Goal: Information Seeking & Learning: Learn about a topic

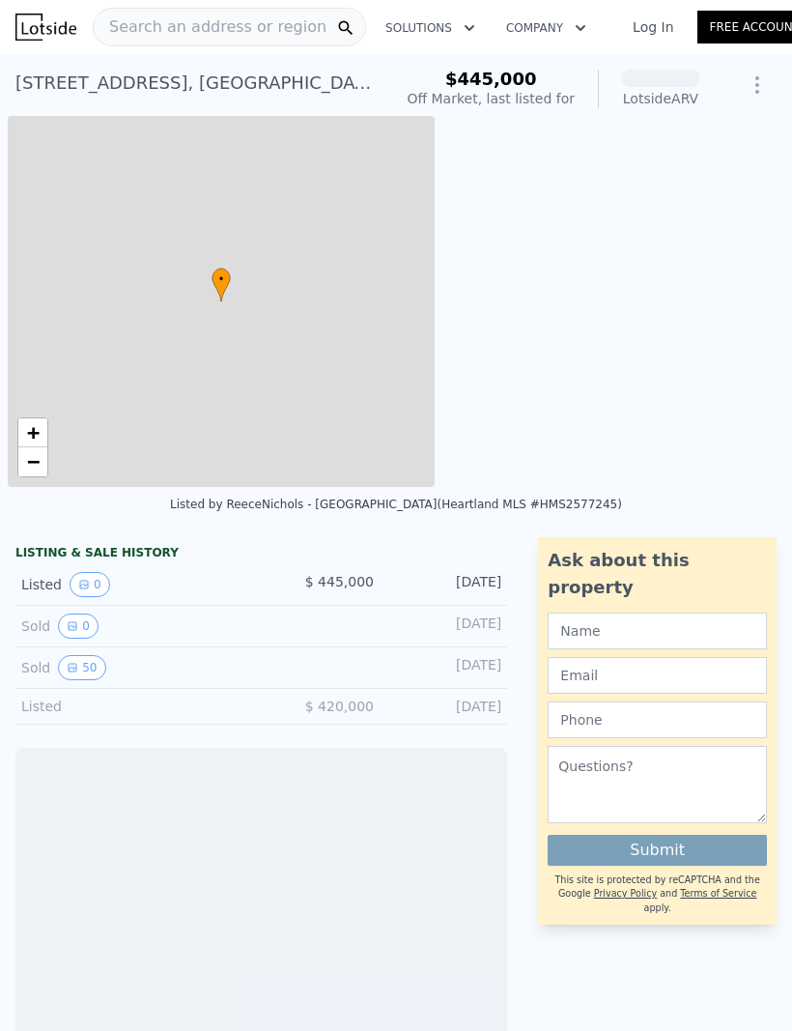
scroll to position [0, 8]
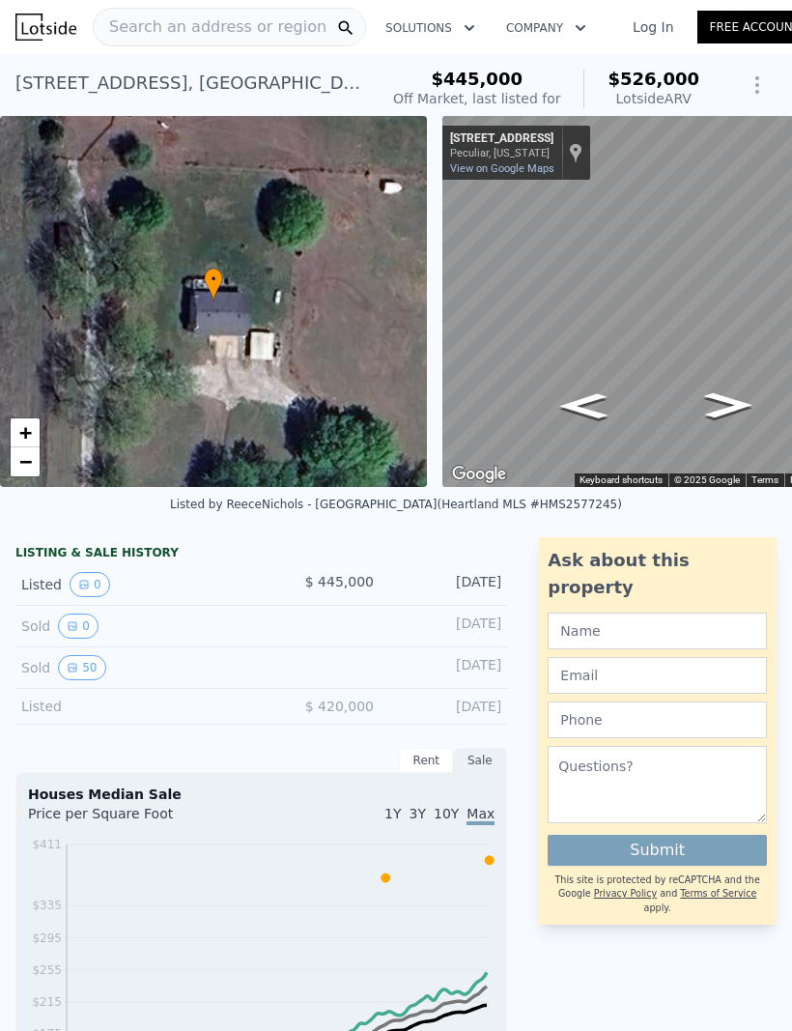
click at [91, 673] on button "50" at bounding box center [81, 667] width 47 height 25
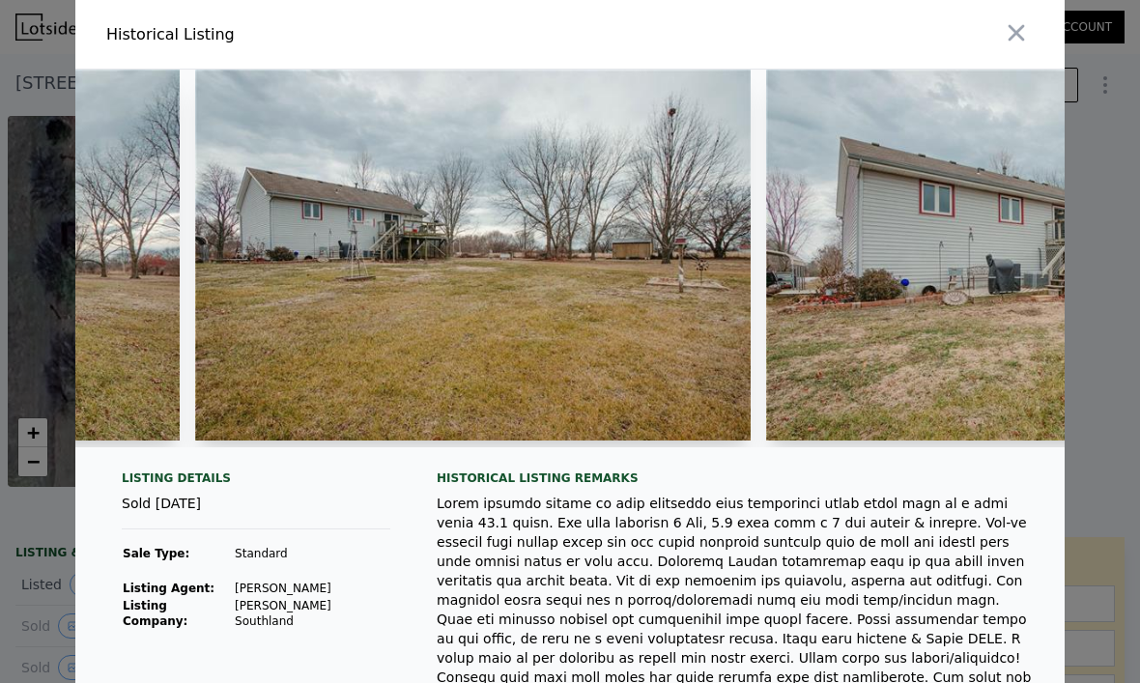
scroll to position [0, 5052]
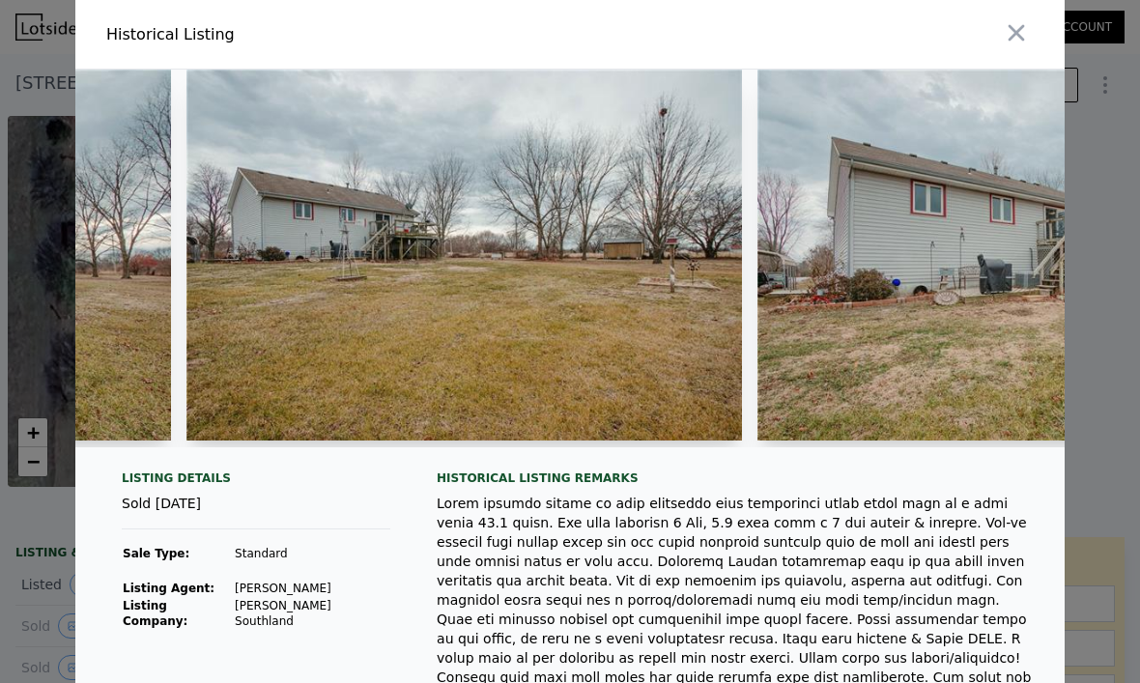
click at [723, 285] on img at bounding box center [464, 255] width 557 height 371
click at [681, 277] on img at bounding box center [464, 255] width 557 height 371
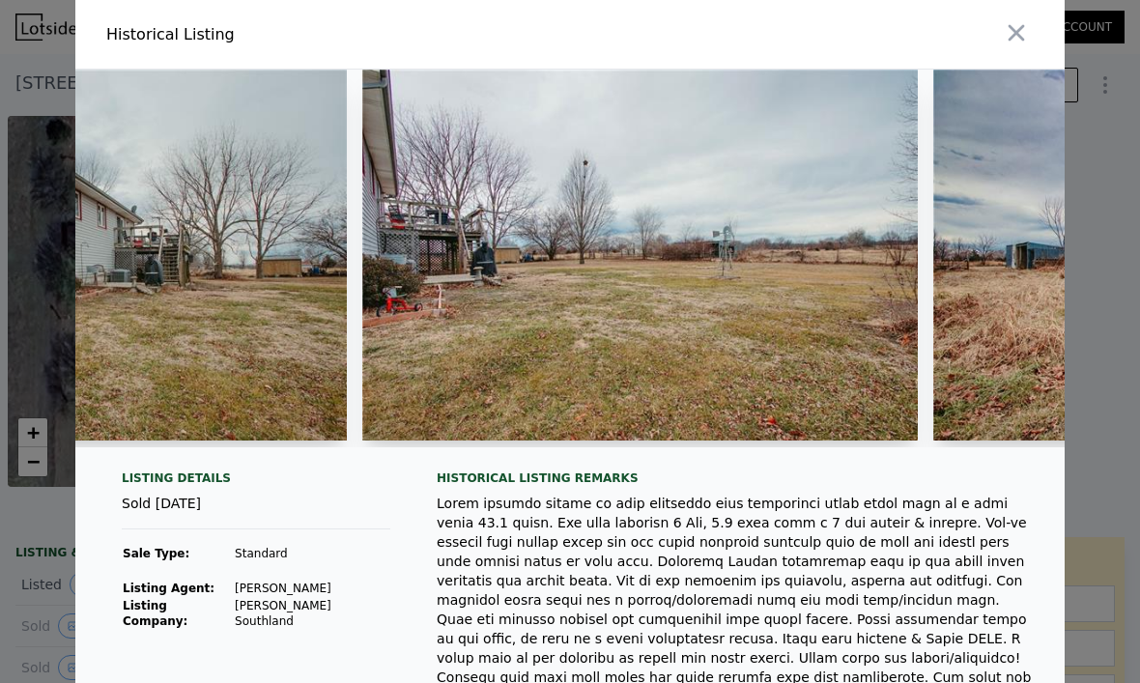
scroll to position [0, 6584]
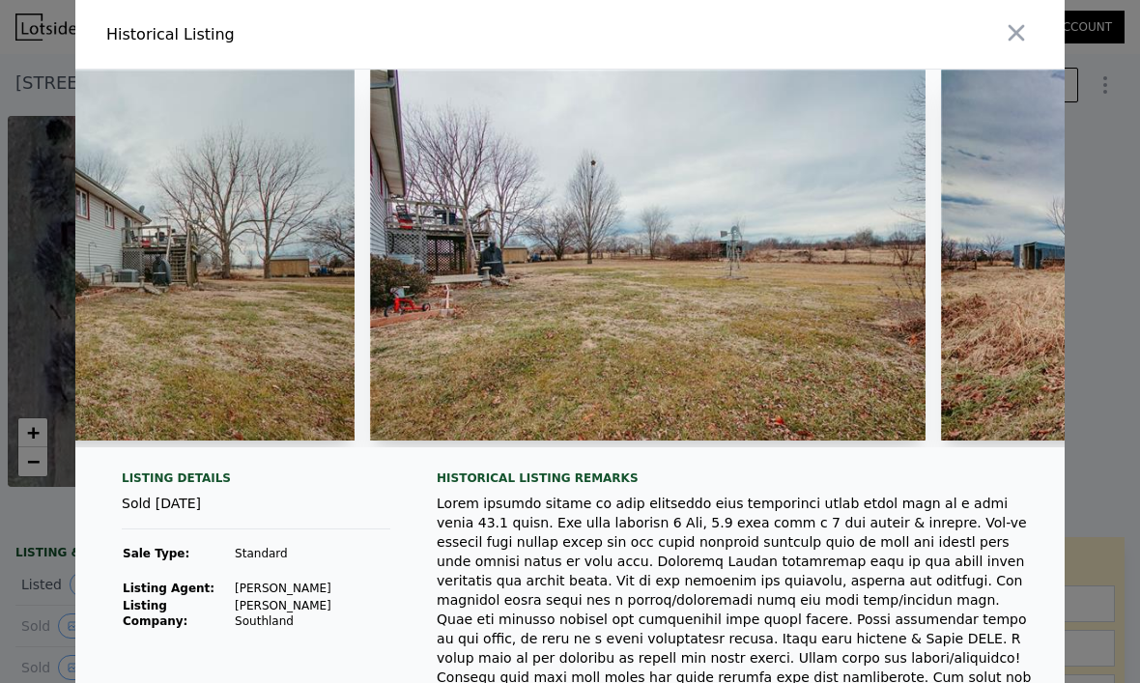
click at [594, 276] on img at bounding box center [648, 255] width 557 height 371
click at [655, 282] on img at bounding box center [648, 255] width 557 height 371
click at [654, 281] on img at bounding box center [648, 255] width 557 height 371
click at [791, 215] on img at bounding box center [648, 255] width 557 height 371
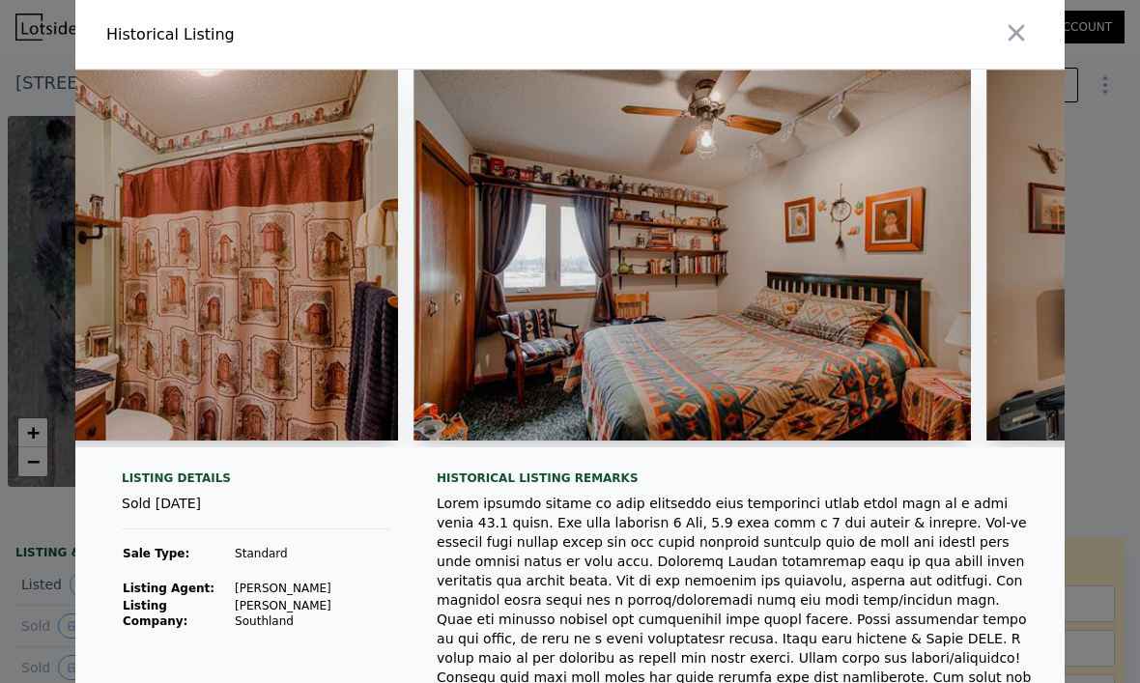
scroll to position [0, 19697]
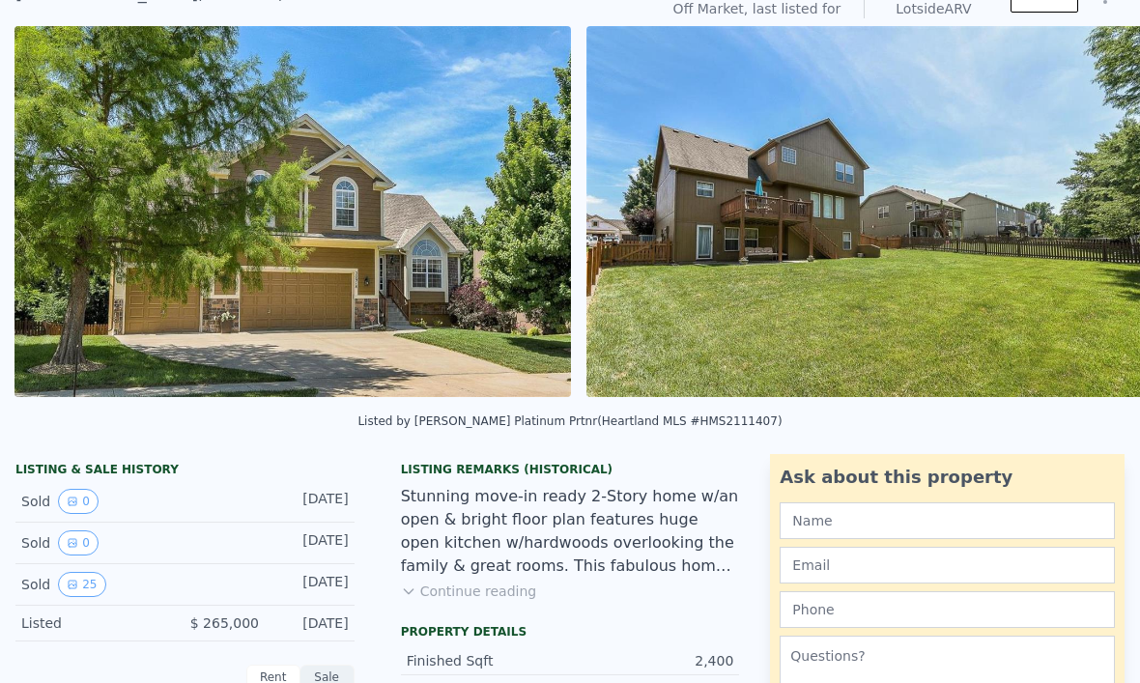
scroll to position [130, 0]
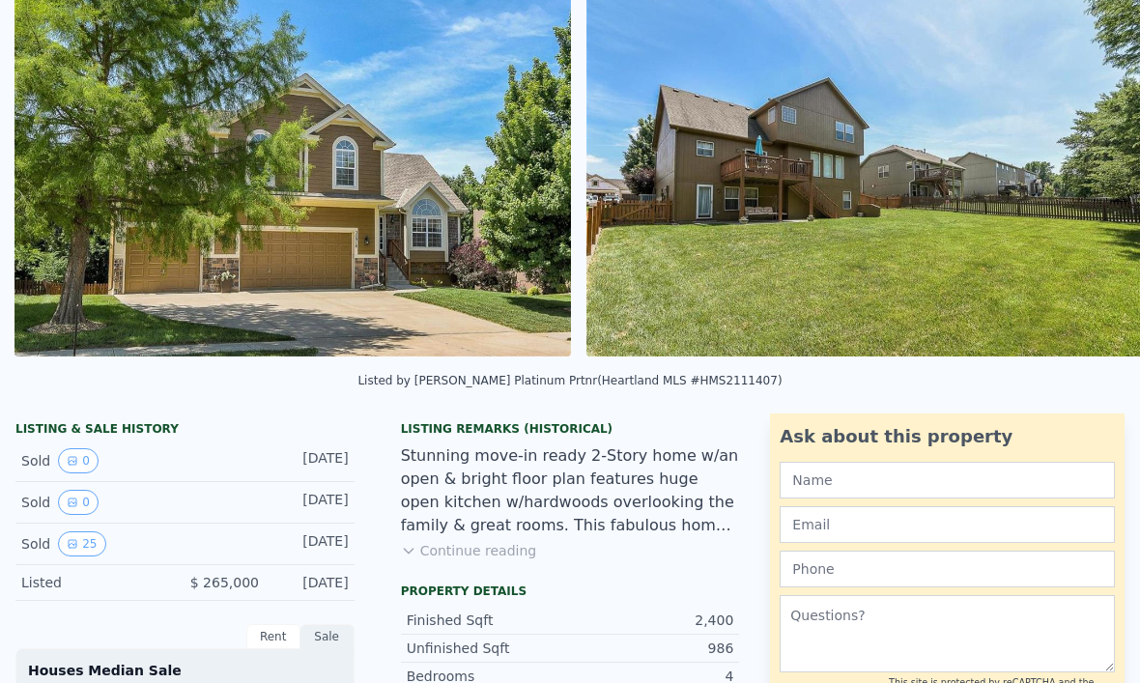
click at [96, 451] on button "0" at bounding box center [78, 460] width 41 height 25
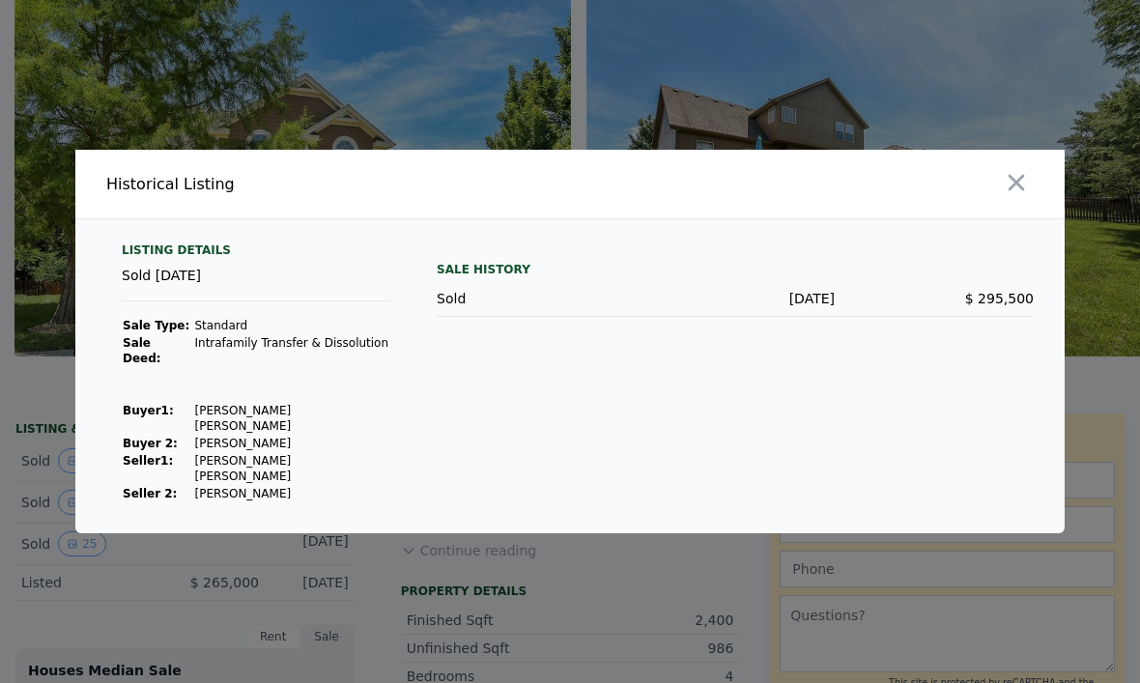
click at [477, 672] on div at bounding box center [570, 341] width 1140 height 683
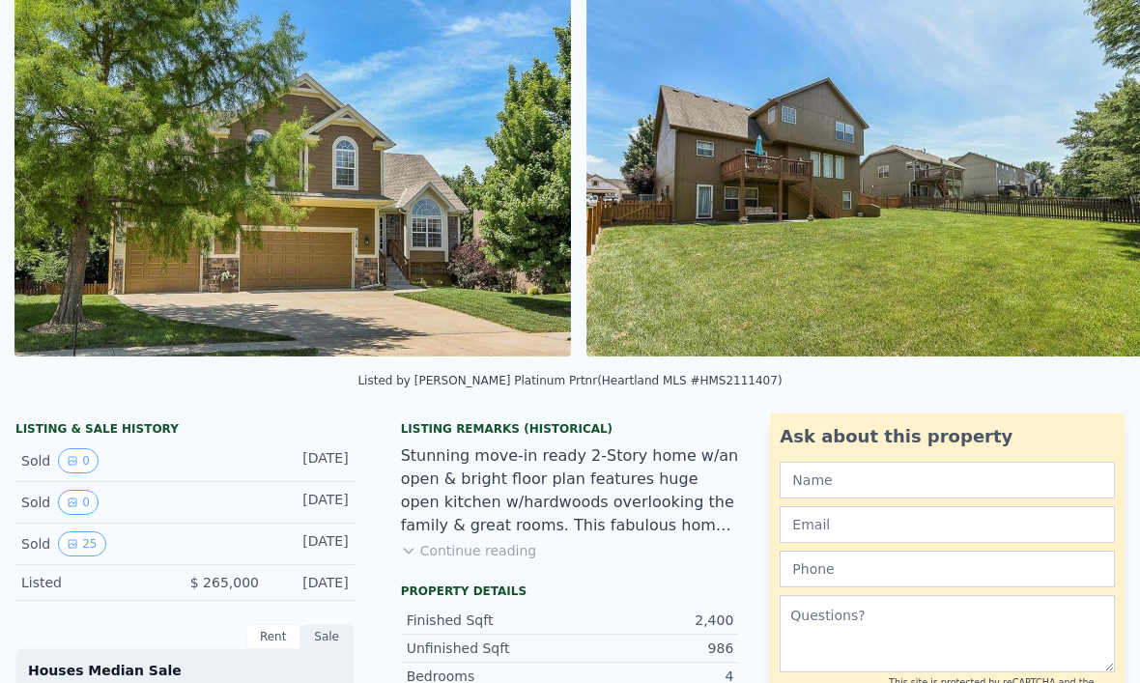
scroll to position [87, 0]
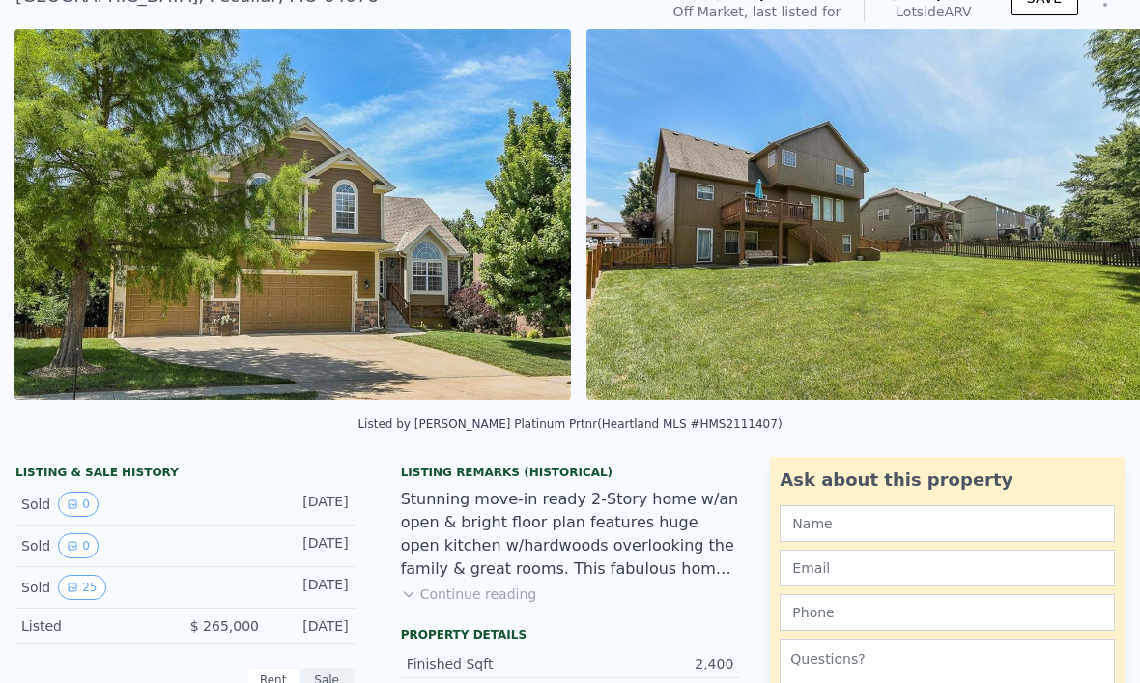
click at [505, 567] on div "Stunning move-in ready 2-Story home w/an open & bright floor plan features huge…" at bounding box center [570, 534] width 339 height 93
click at [573, 580] on div "Listing Remarks (Historical) Stunning move-in ready 2-Story home w/an open & br…" at bounding box center [571, 542] width 370 height 155
click at [563, 530] on div "Stunning move-in ready 2-Story home w/an open & bright floor plan features huge…" at bounding box center [570, 534] width 339 height 93
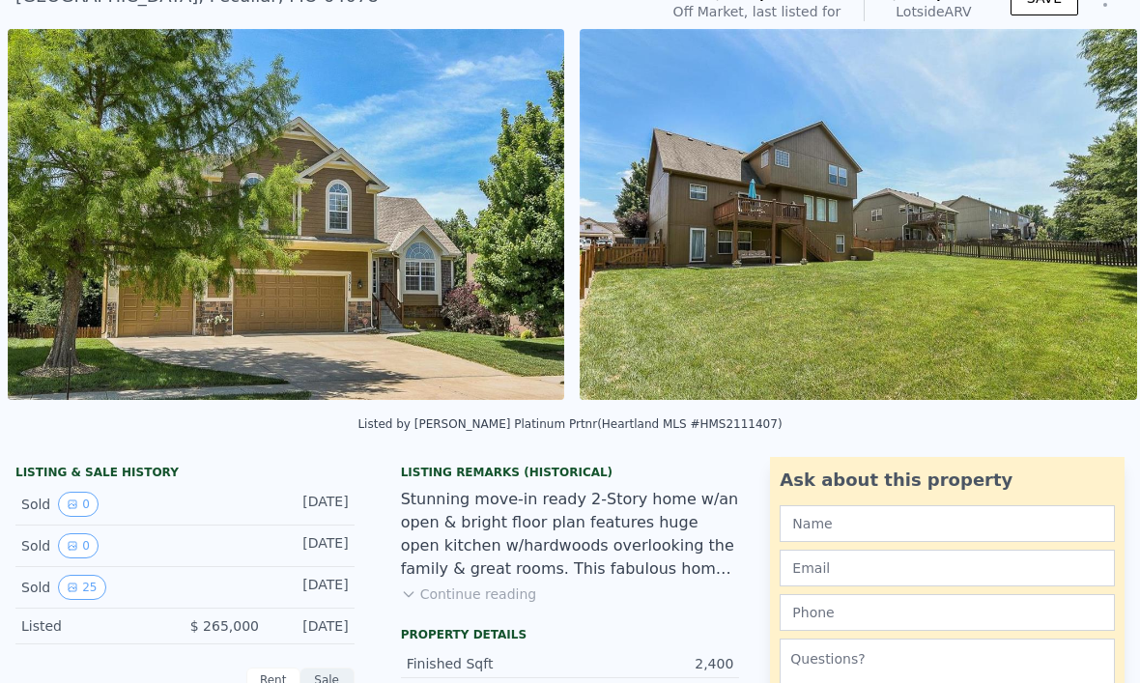
click at [462, 387] on img at bounding box center [287, 214] width 558 height 371
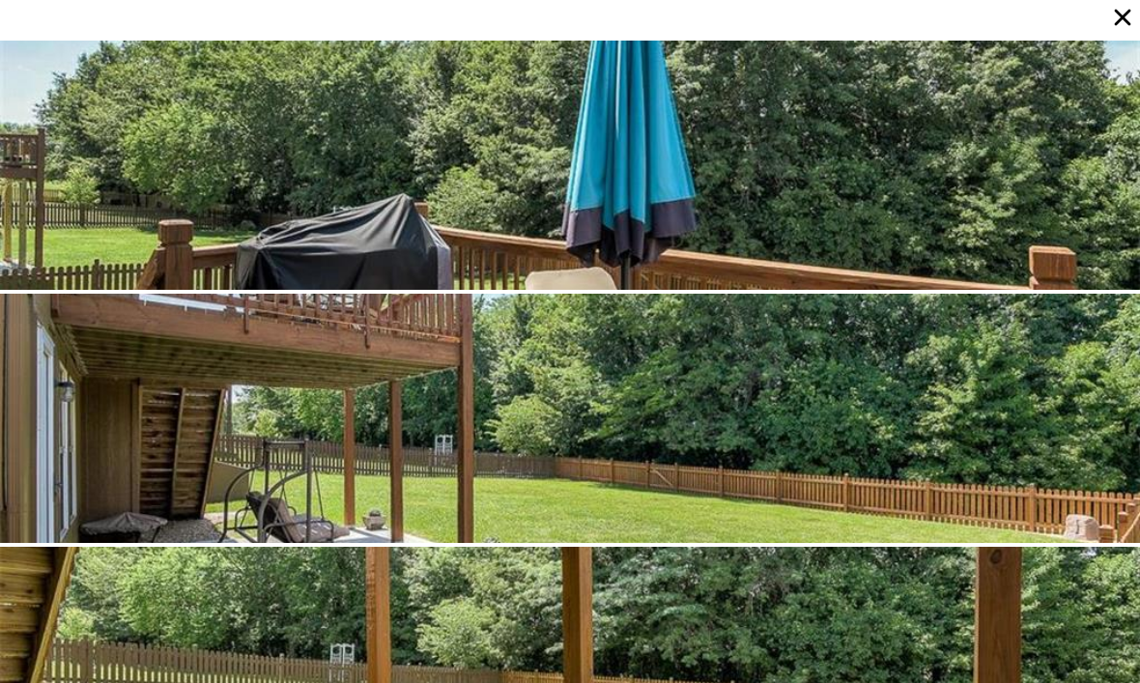
scroll to position [506, 0]
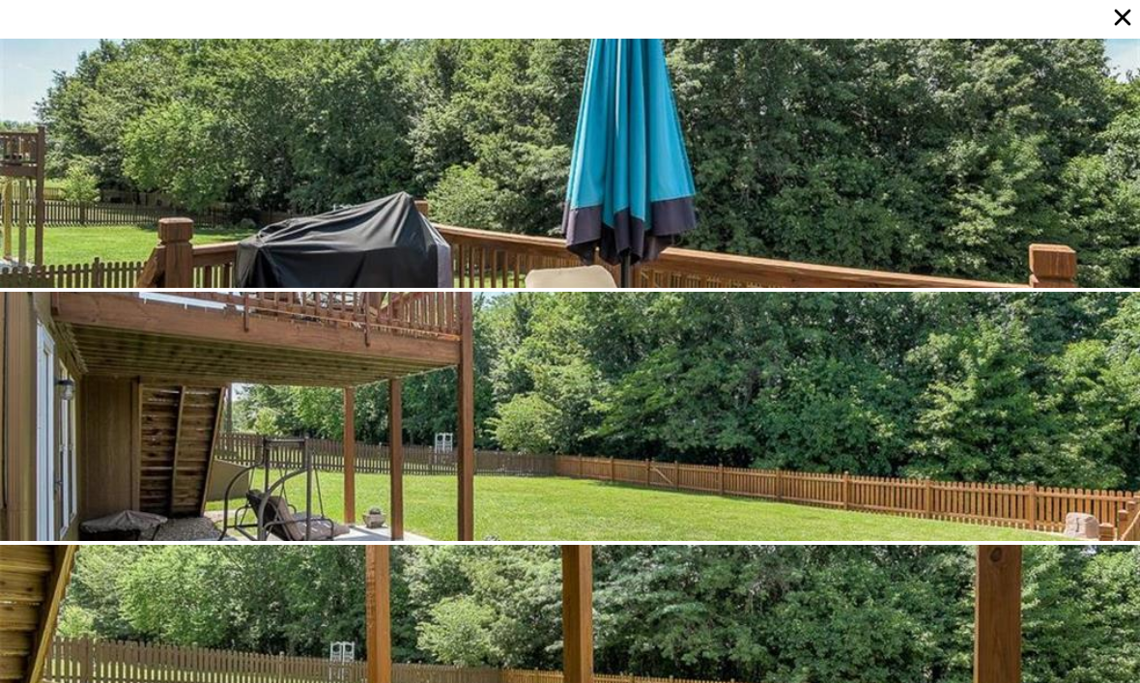
click at [194, 571] on div at bounding box center [570, 669] width 1140 height 249
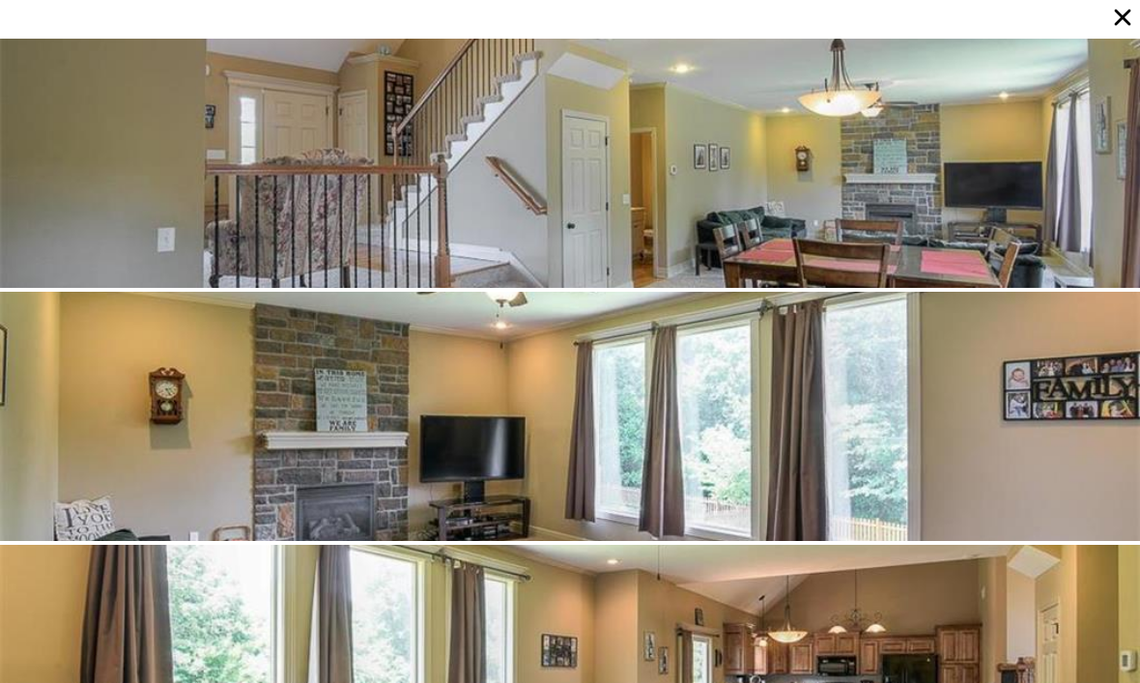
scroll to position [3544, 0]
click at [1071, 386] on div at bounding box center [570, 416] width 1140 height 249
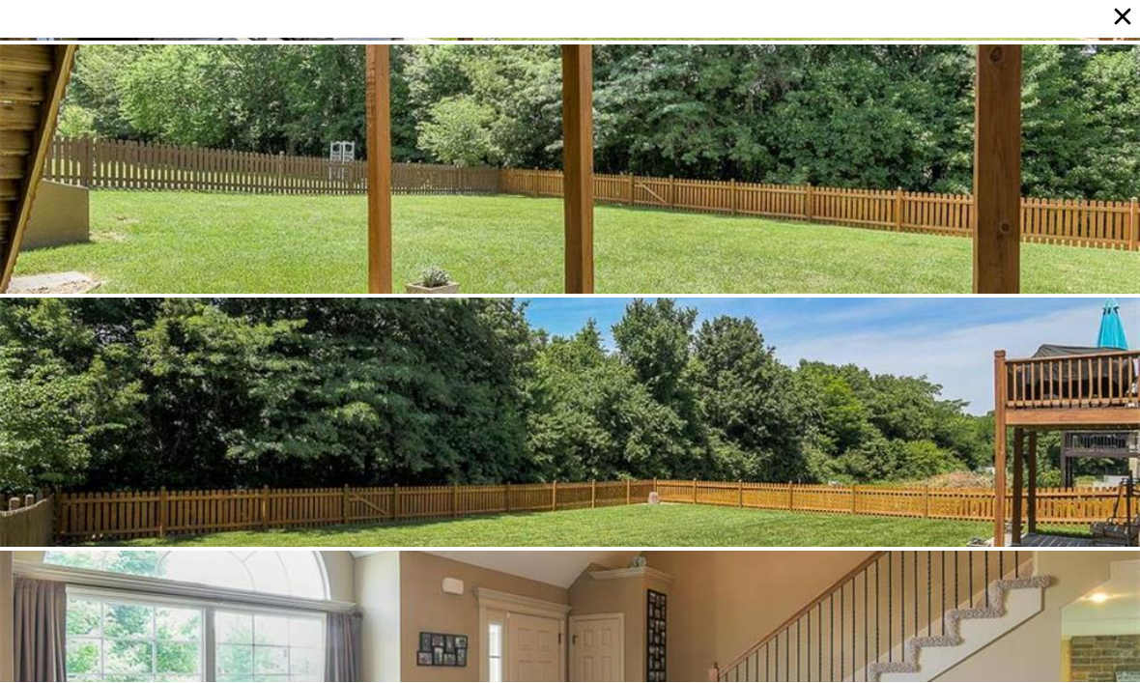
scroll to position [1013, 0]
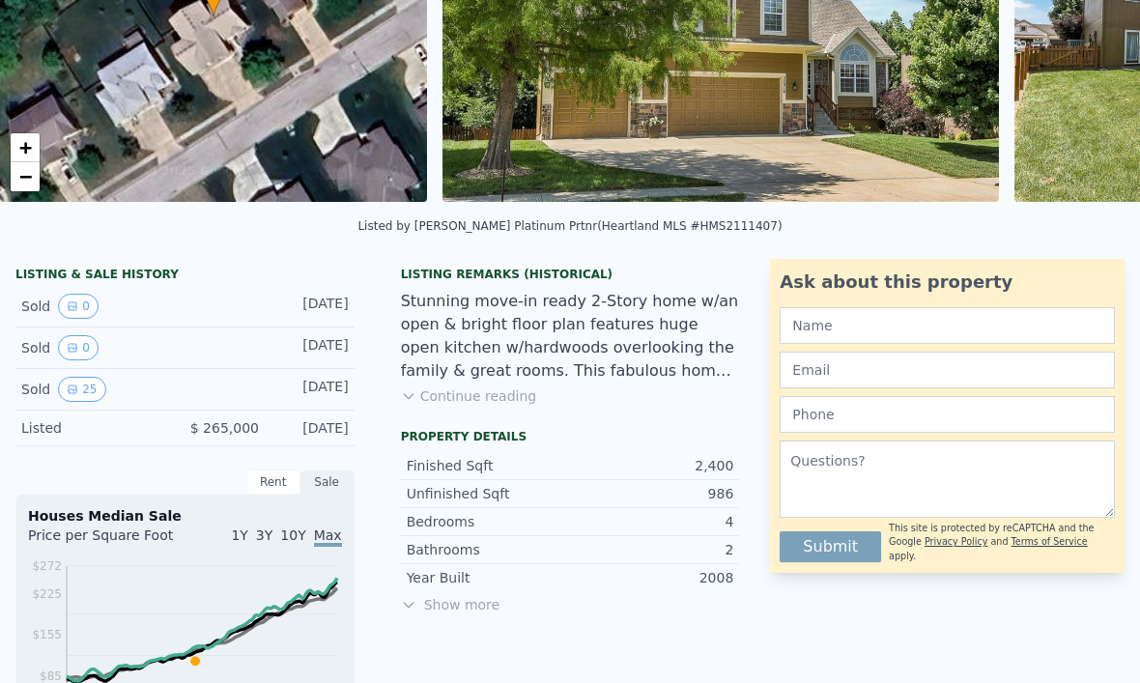
scroll to position [309, 0]
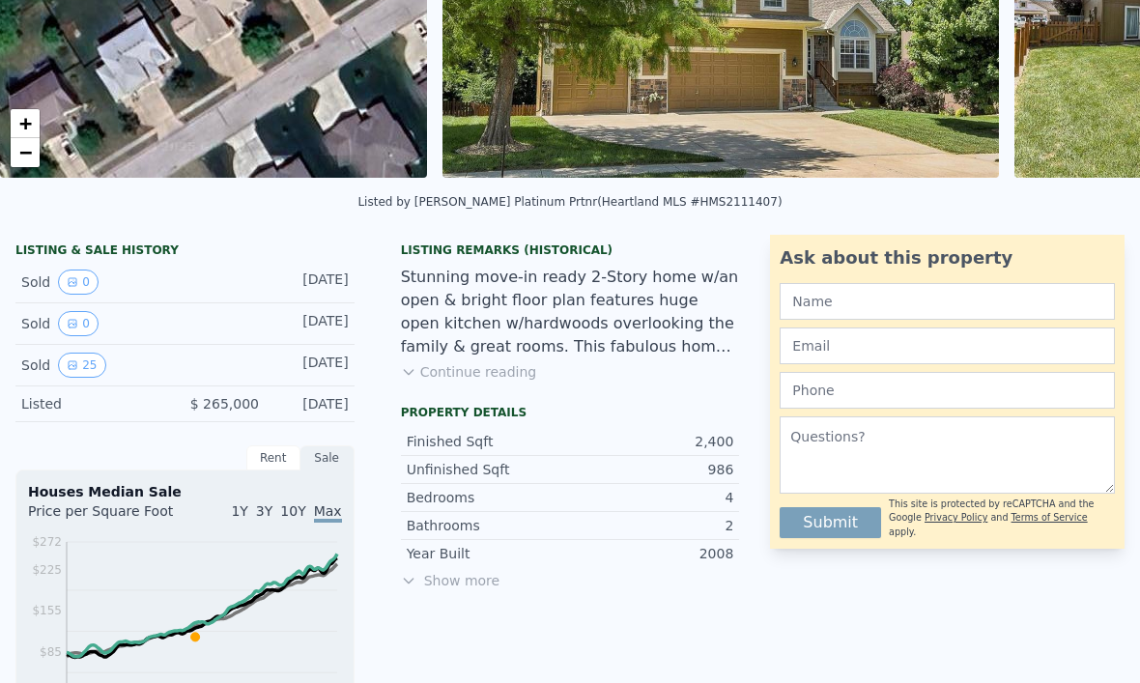
click at [278, 449] on div "Rent" at bounding box center [273, 457] width 54 height 25
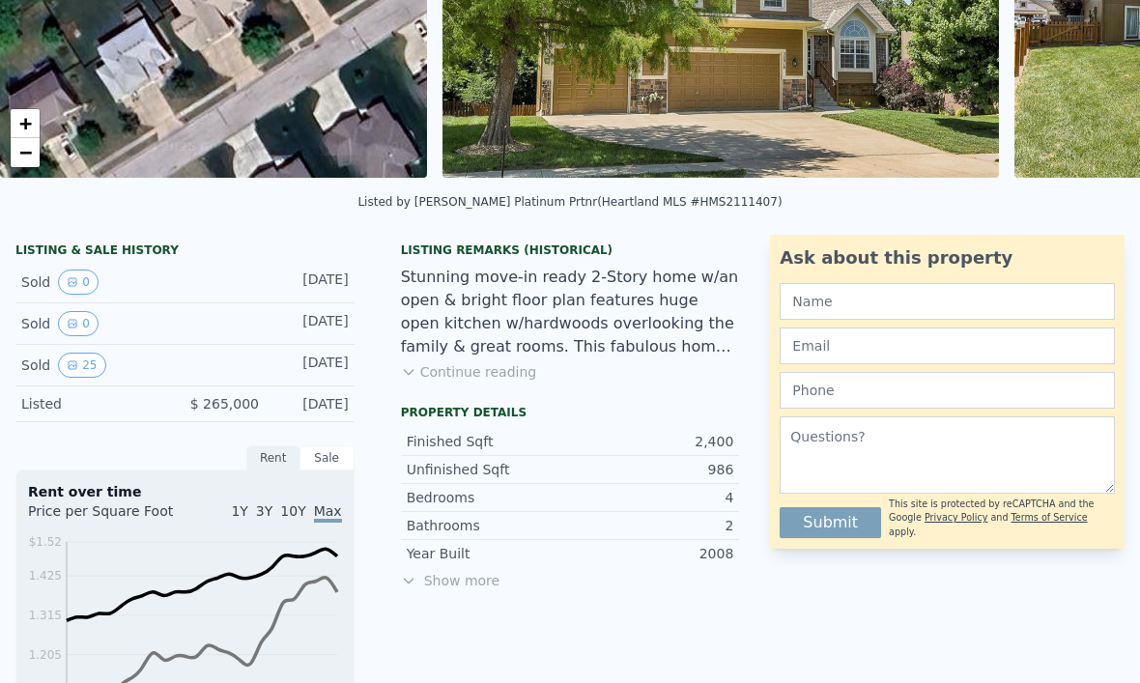
click at [339, 464] on div "Sale" at bounding box center [328, 457] width 54 height 25
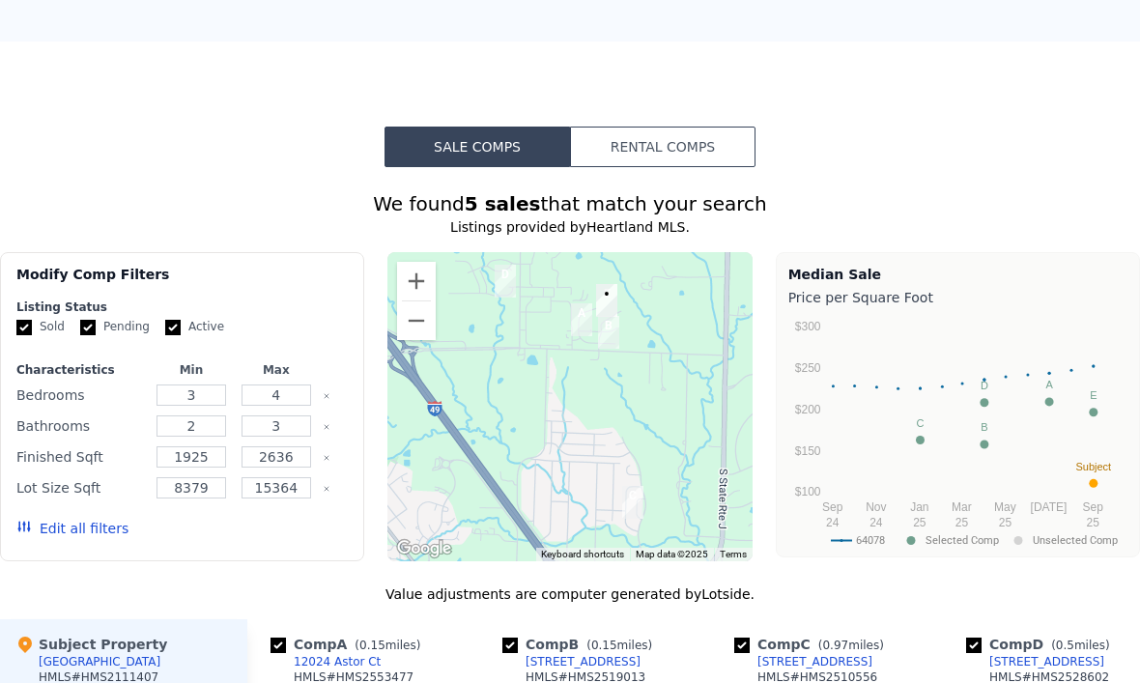
scroll to position [1167, 0]
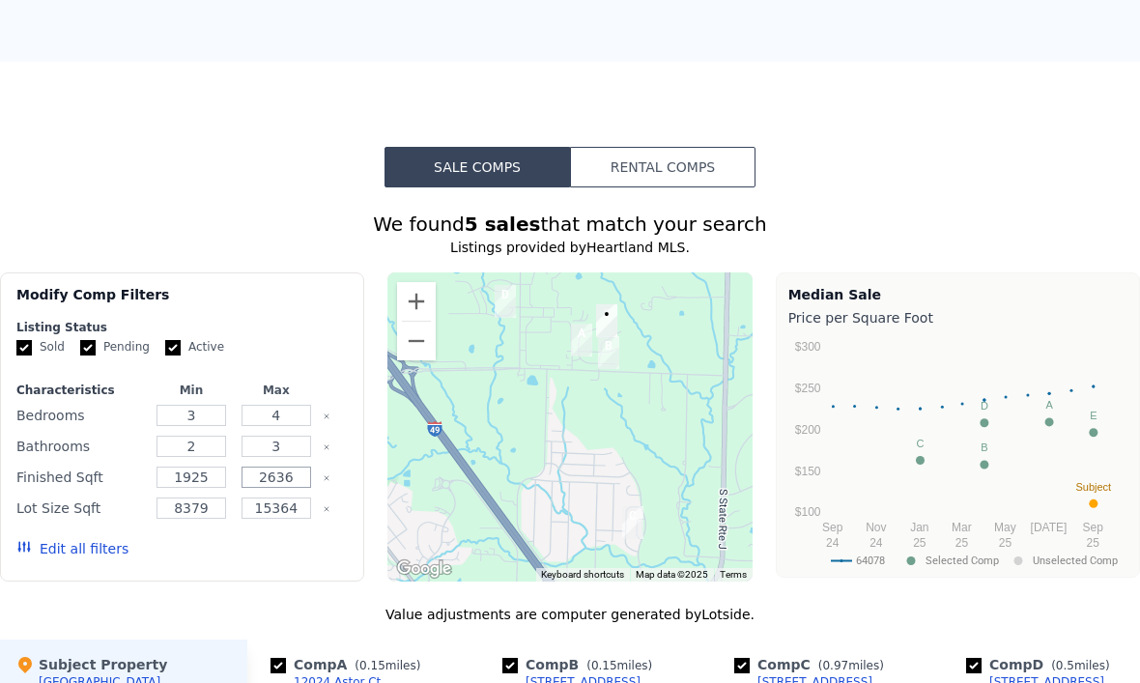
click at [299, 479] on input "2636" at bounding box center [277, 477] width 70 height 21
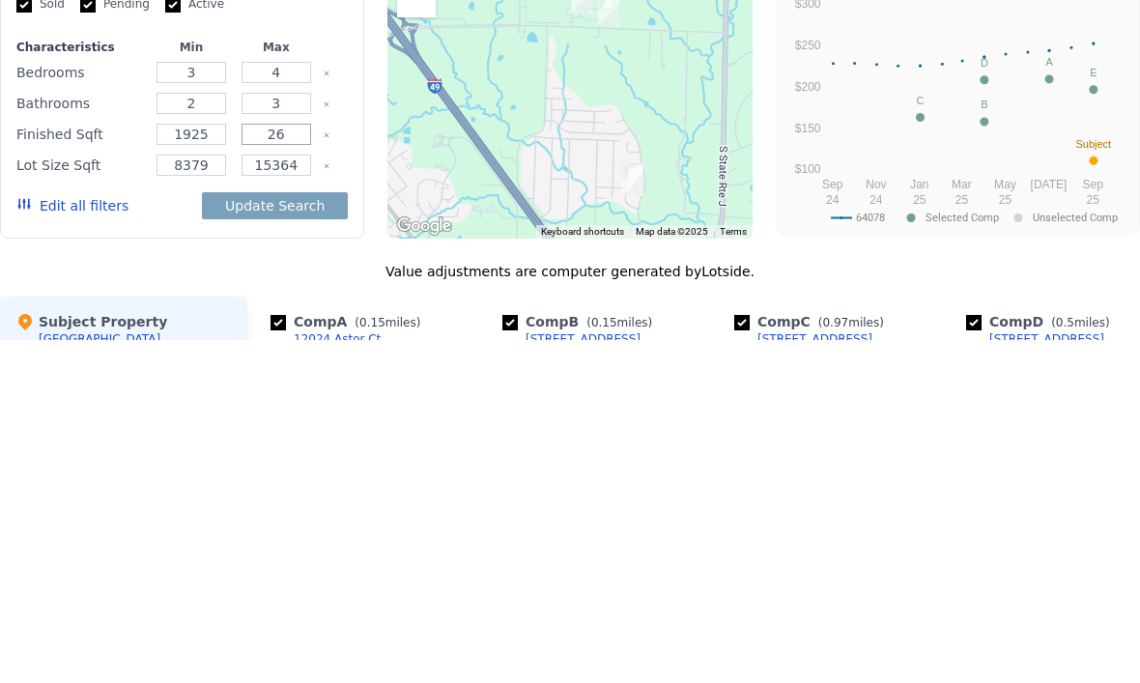
type input "2"
type input "3000"
click at [306, 498] on input "15364" at bounding box center [277, 508] width 70 height 21
type input "1"
type input "30"
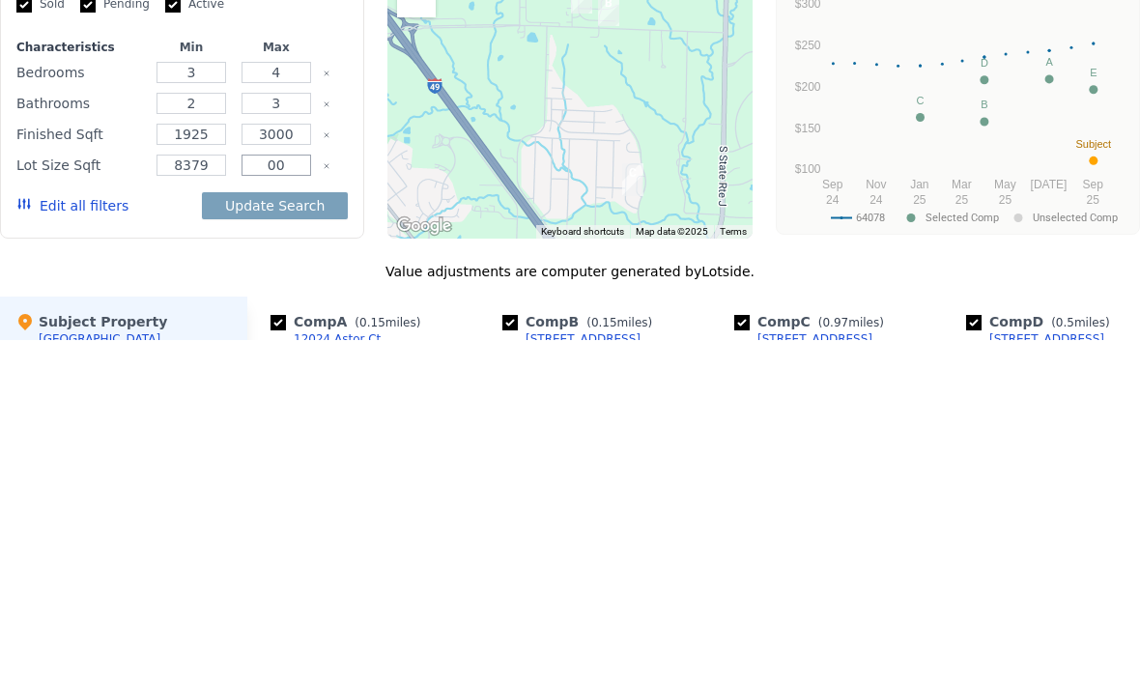
type input "0"
type input "30000"
click at [290, 535] on button "Update Search" at bounding box center [275, 548] width 146 height 27
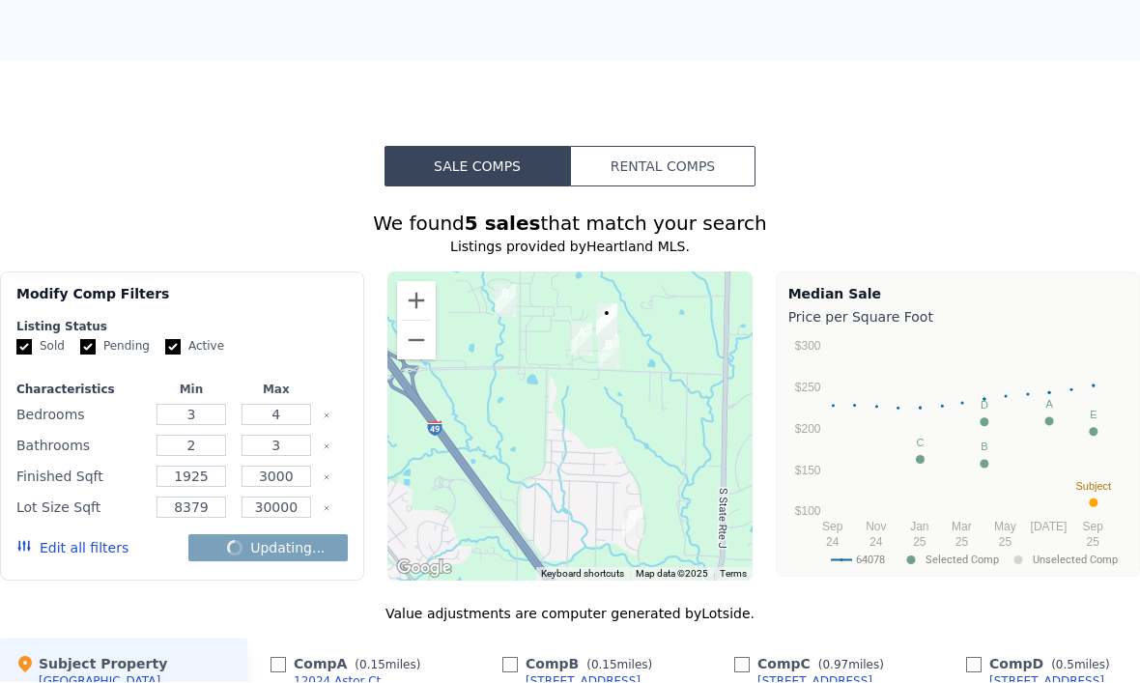
checkbox input "false"
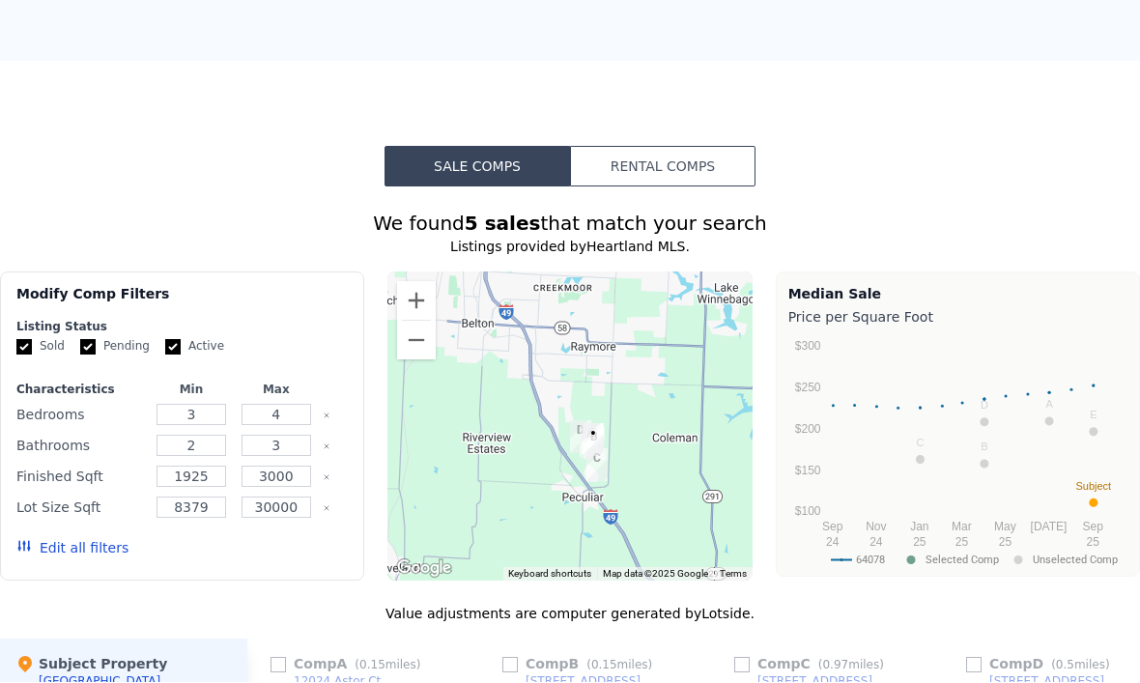
click at [93, 340] on input "Pending" at bounding box center [87, 347] width 15 height 15
checkbox input "false"
click at [40, 342] on label "Sold" at bounding box center [40, 347] width 48 height 16
click at [32, 342] on input "Sold" at bounding box center [23, 347] width 15 height 15
checkbox input "false"
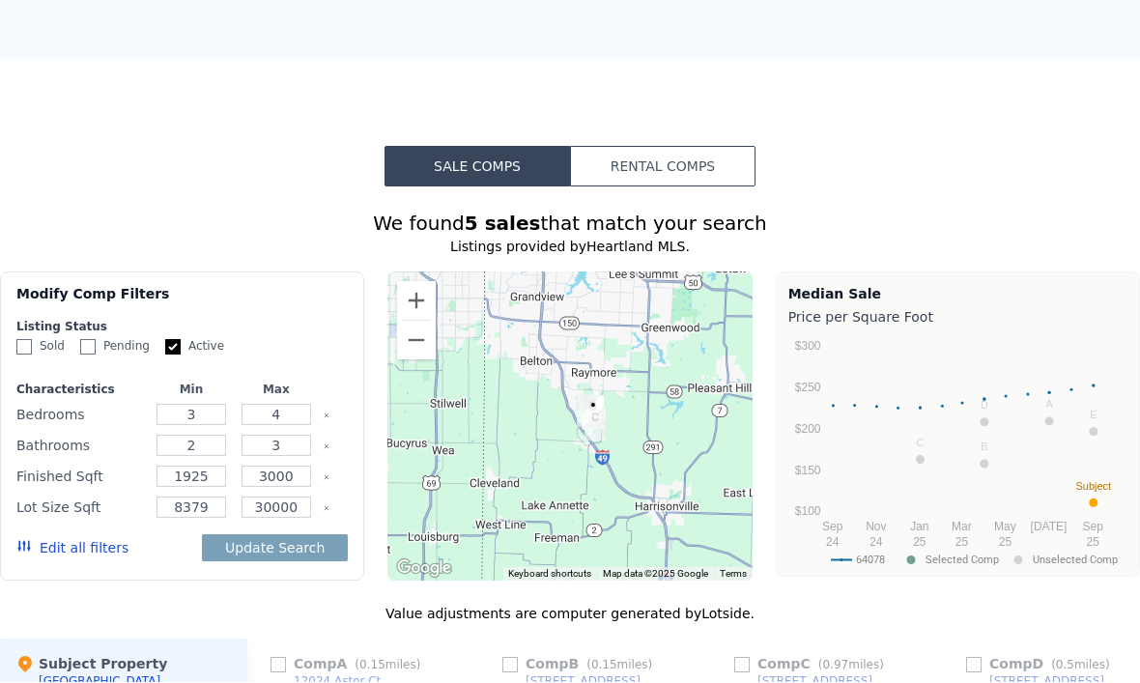
click at [311, 554] on button "Update Search" at bounding box center [275, 548] width 146 height 27
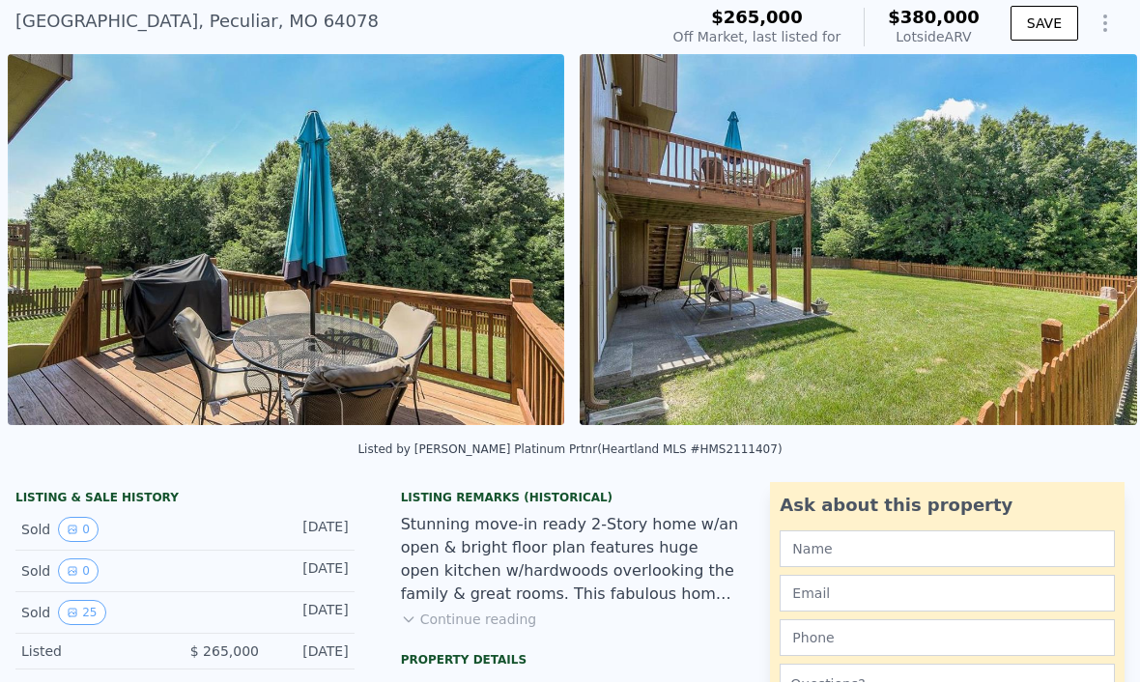
scroll to position [176, 0]
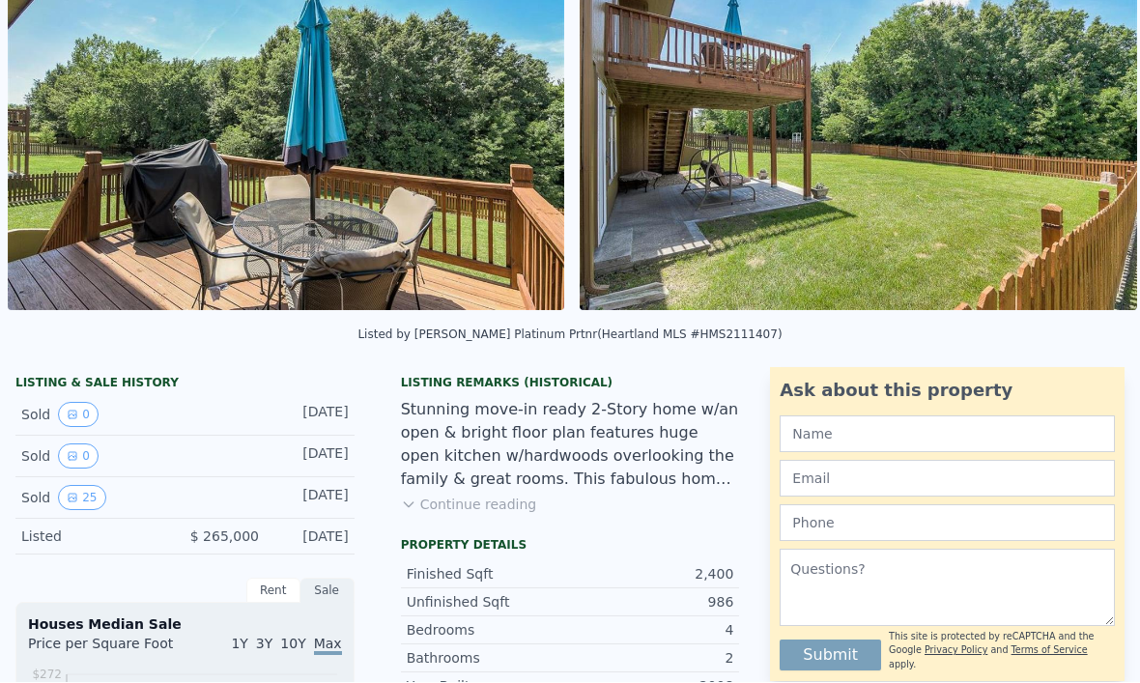
click at [77, 493] on icon "View historical data" at bounding box center [73, 499] width 12 height 12
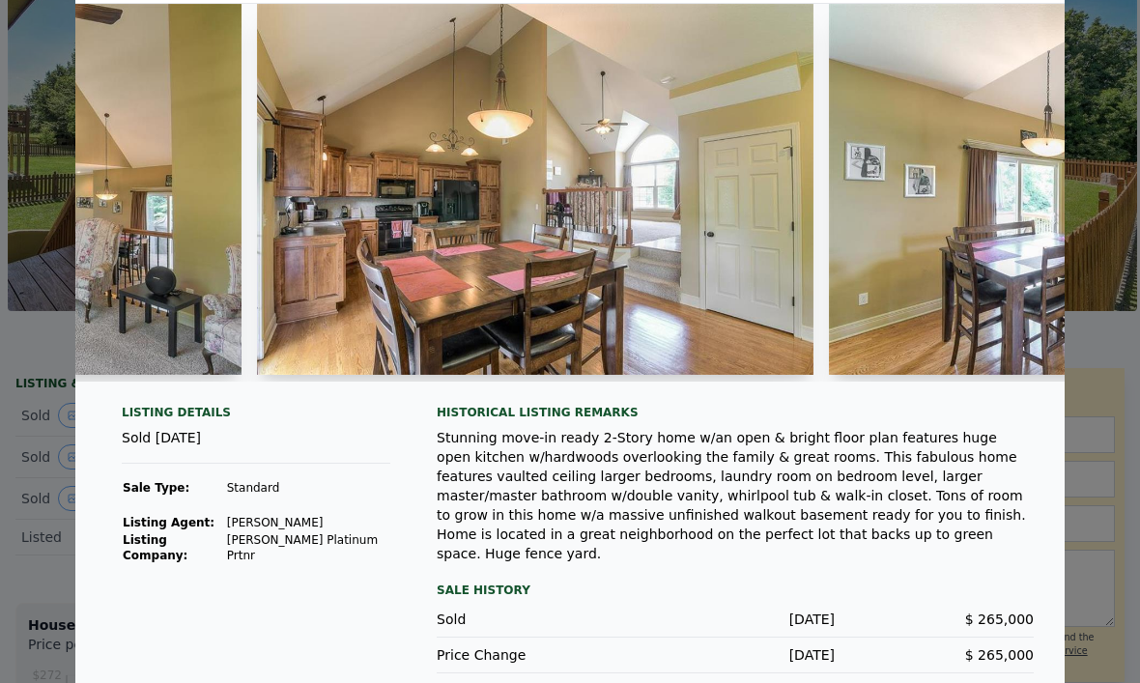
scroll to position [0, 5584]
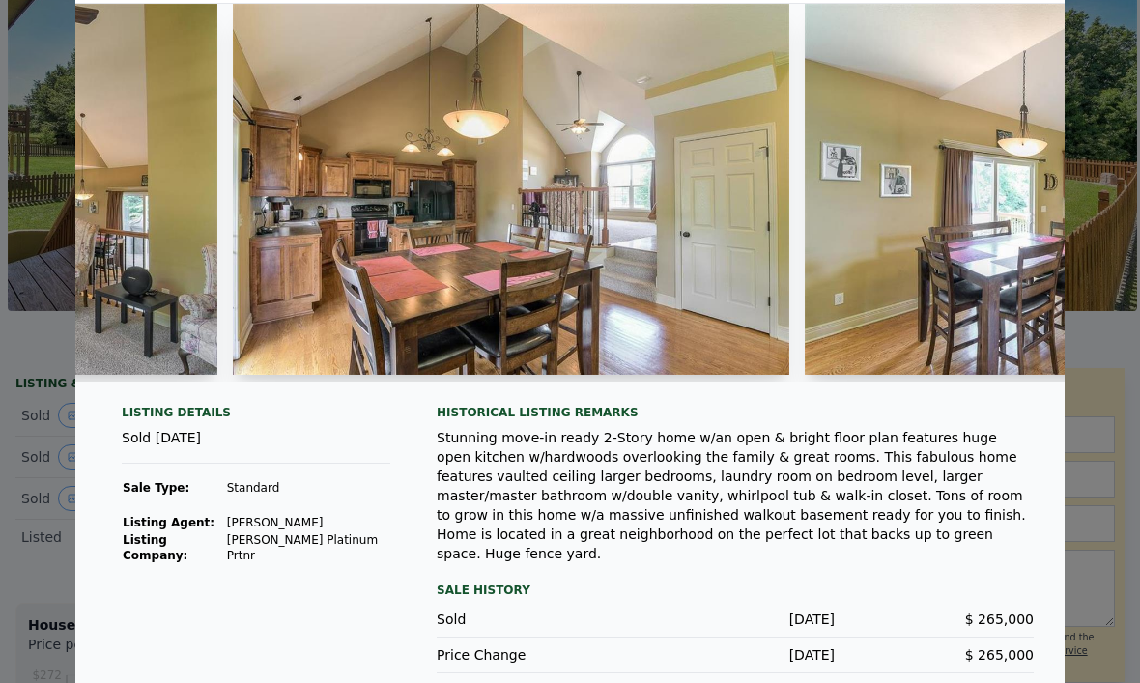
click at [682, 269] on img at bounding box center [512, 189] width 558 height 371
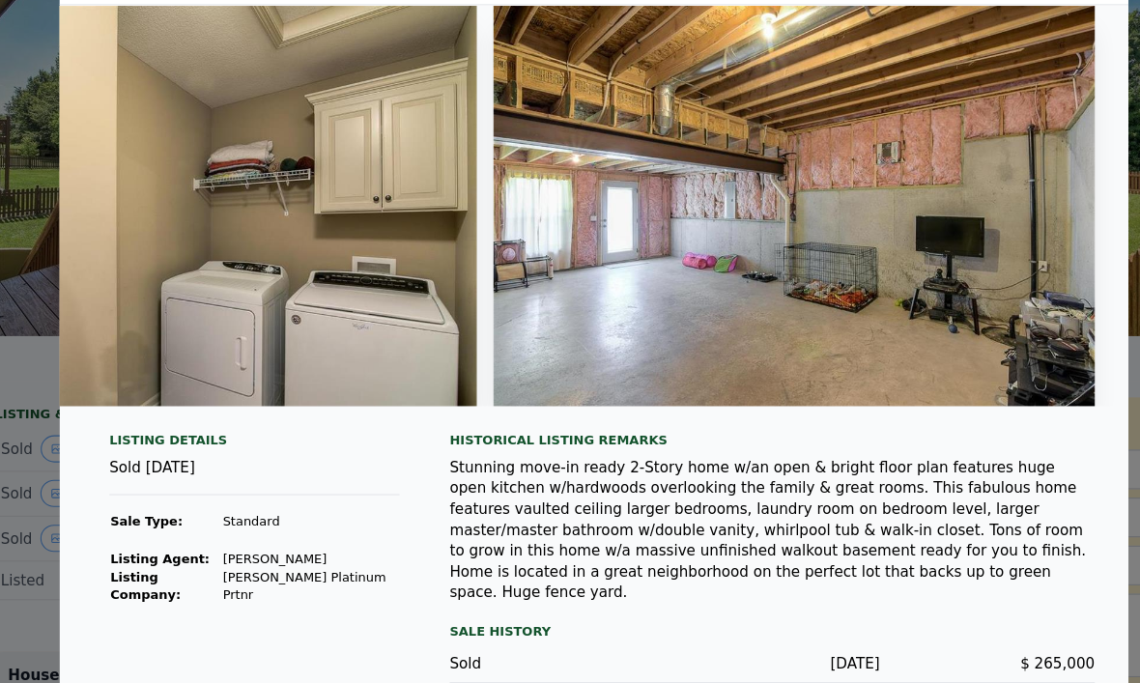
scroll to position [0, 13356]
click at [769, 248] on img at bounding box center [756, 190] width 558 height 371
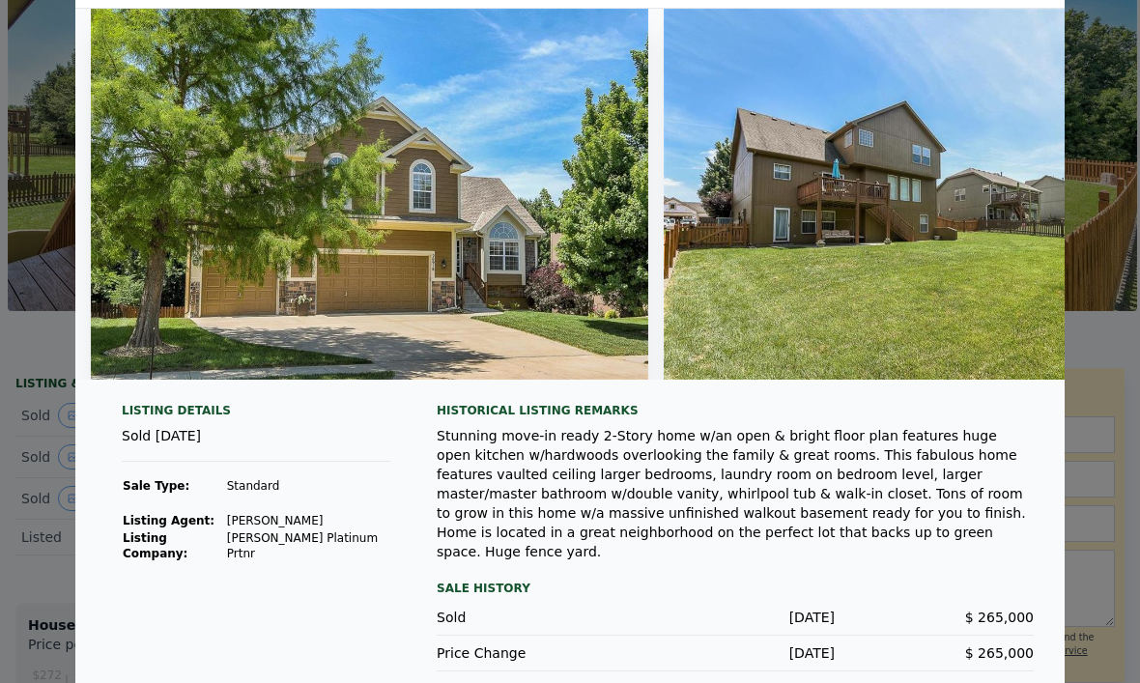
scroll to position [0, 0]
click at [492, 498] on div "Stunning move-in ready 2-Story home w/an open & bright floor plan features huge…" at bounding box center [735, 493] width 597 height 135
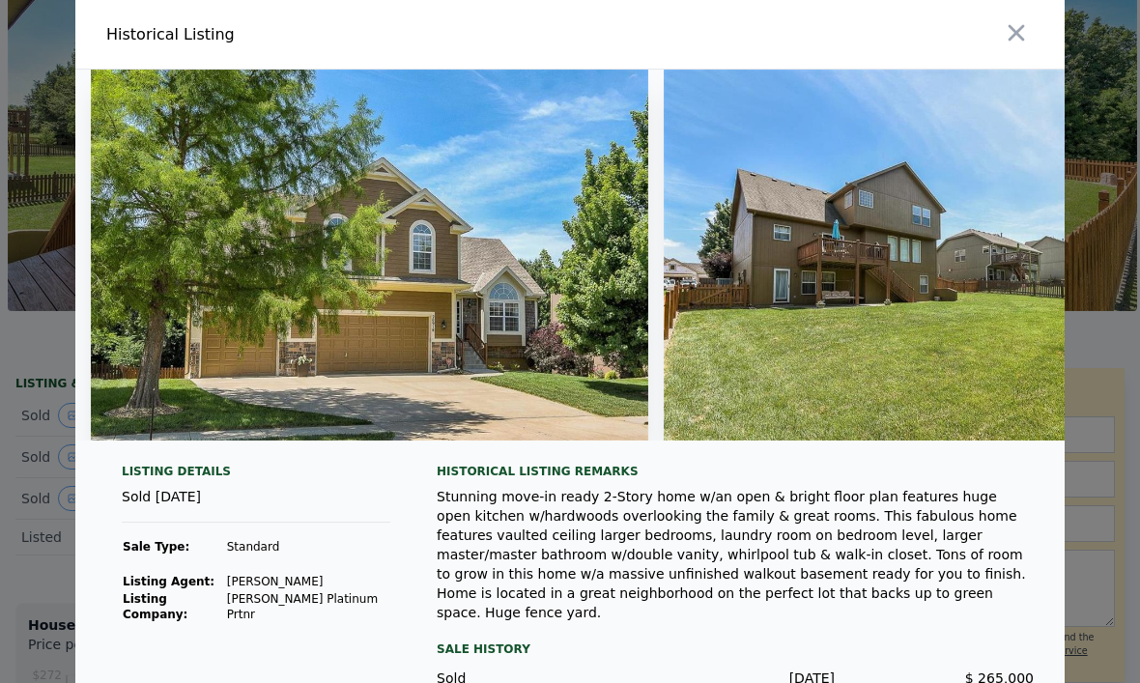
click at [1017, 28] on icon "button" at bounding box center [1016, 32] width 27 height 27
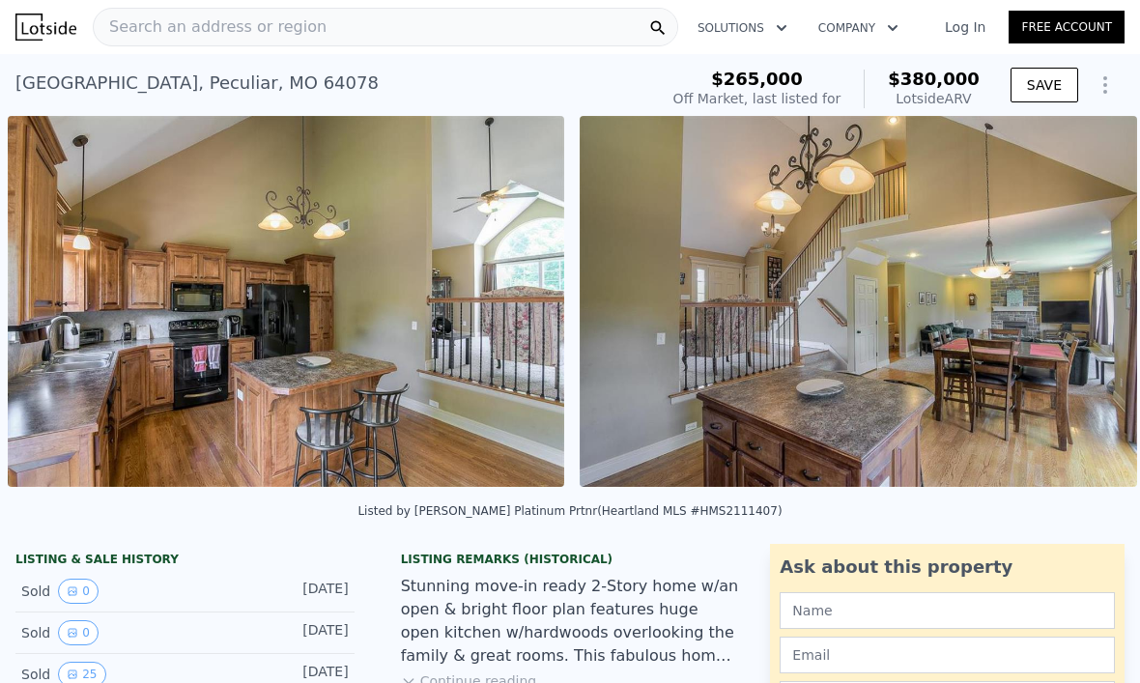
click at [779, 15] on button "Solutions" at bounding box center [742, 28] width 121 height 35
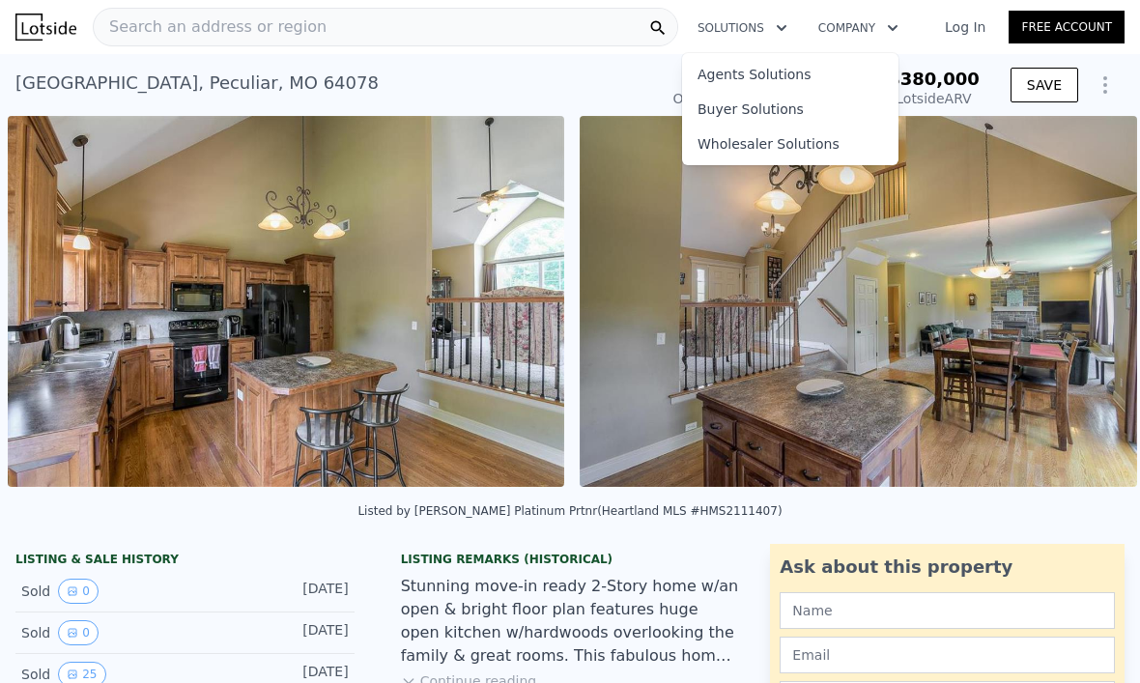
click at [868, 23] on button "Company" at bounding box center [858, 28] width 111 height 35
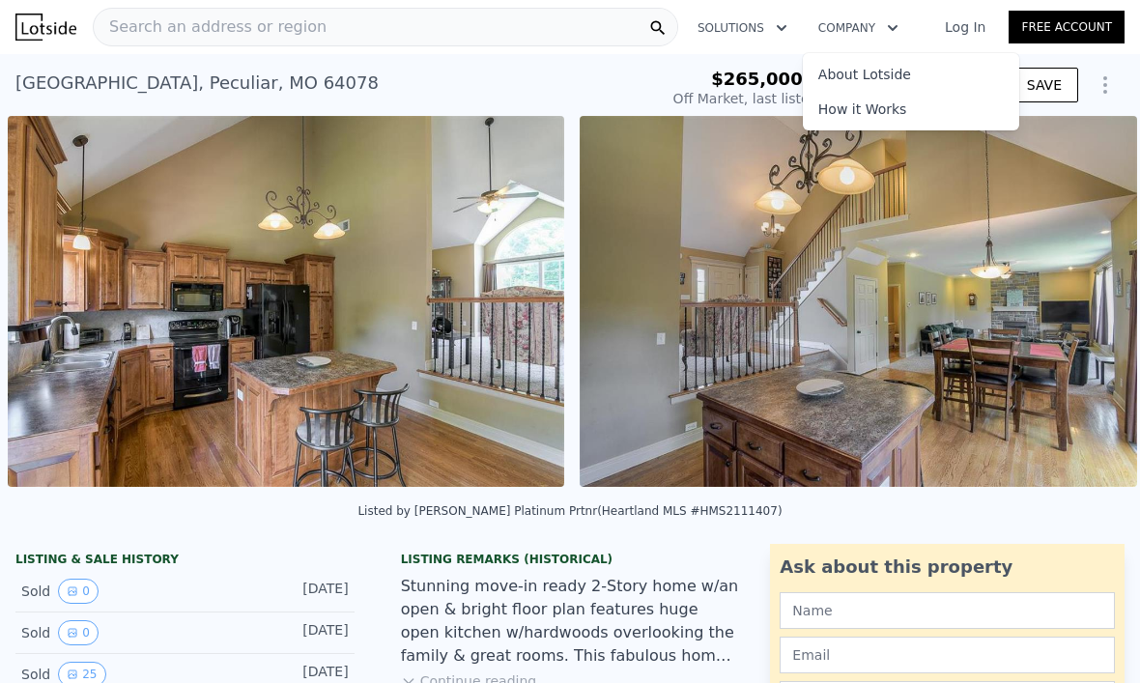
click at [767, 24] on button "Solutions" at bounding box center [742, 28] width 121 height 35
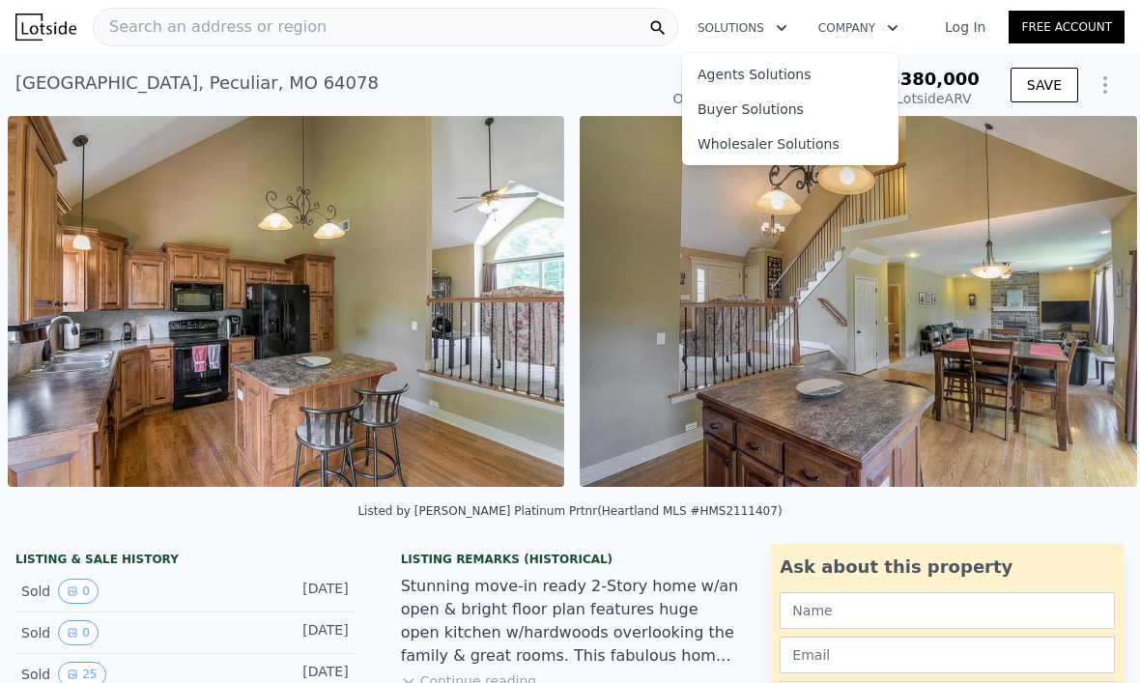
click at [775, 104] on link "Buyer Solutions" at bounding box center [790, 109] width 216 height 35
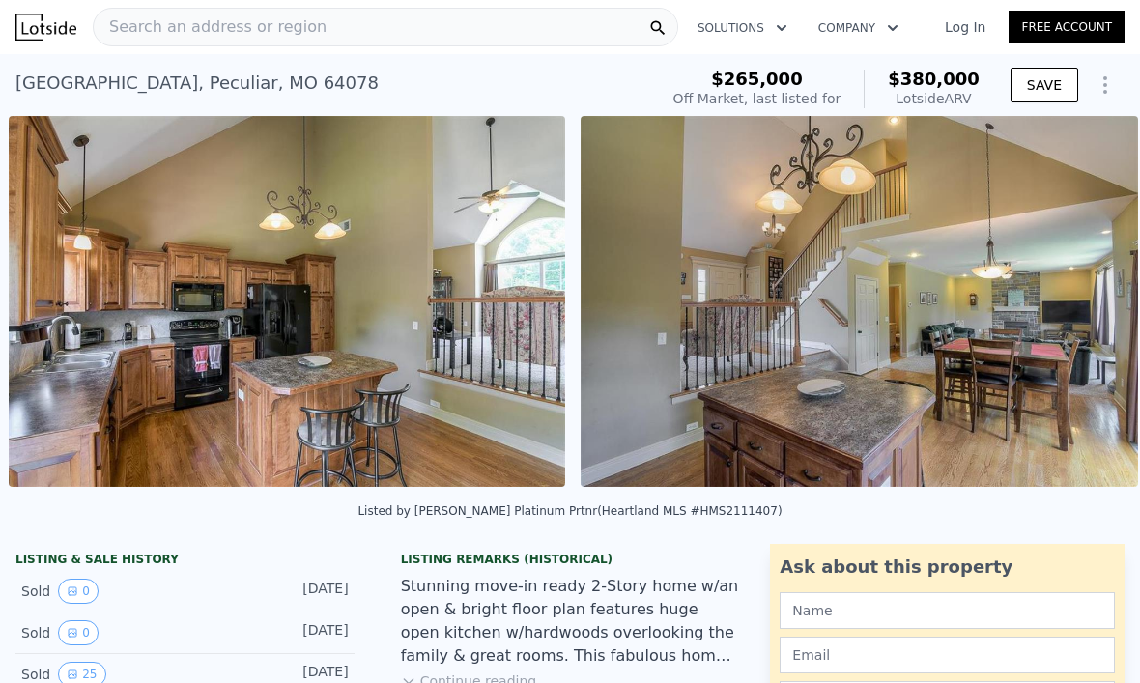
scroll to position [0, 7886]
click at [332, 311] on img at bounding box center [287, 301] width 558 height 371
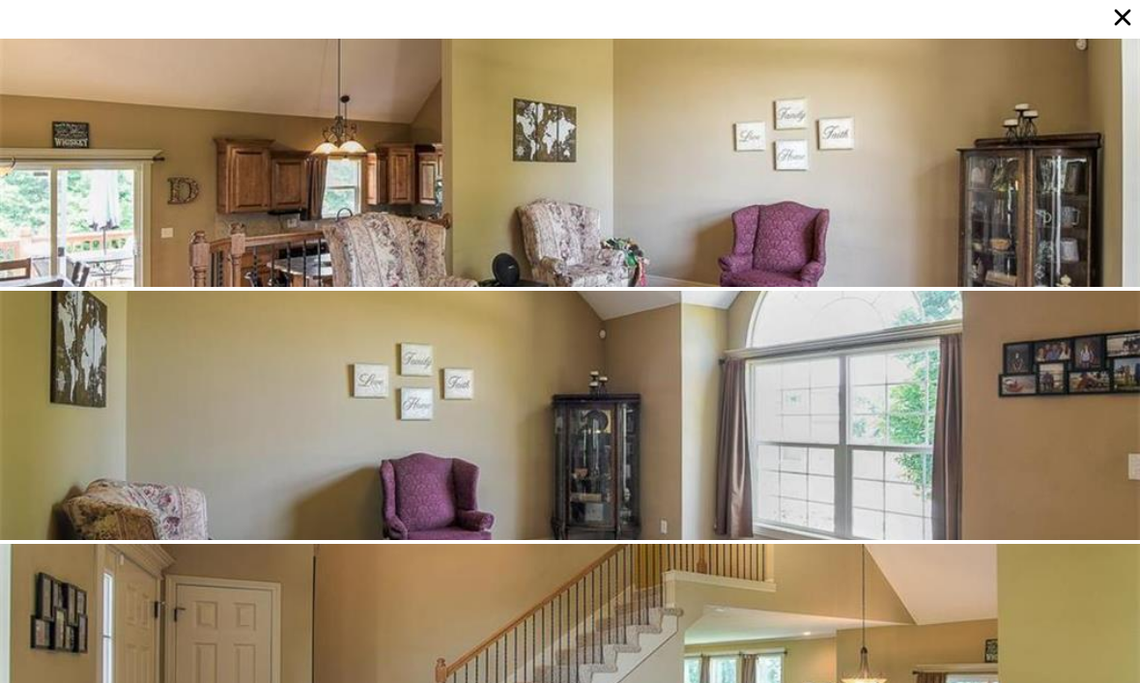
scroll to position [1772, 0]
click at [421, 202] on div at bounding box center [570, 163] width 1140 height 249
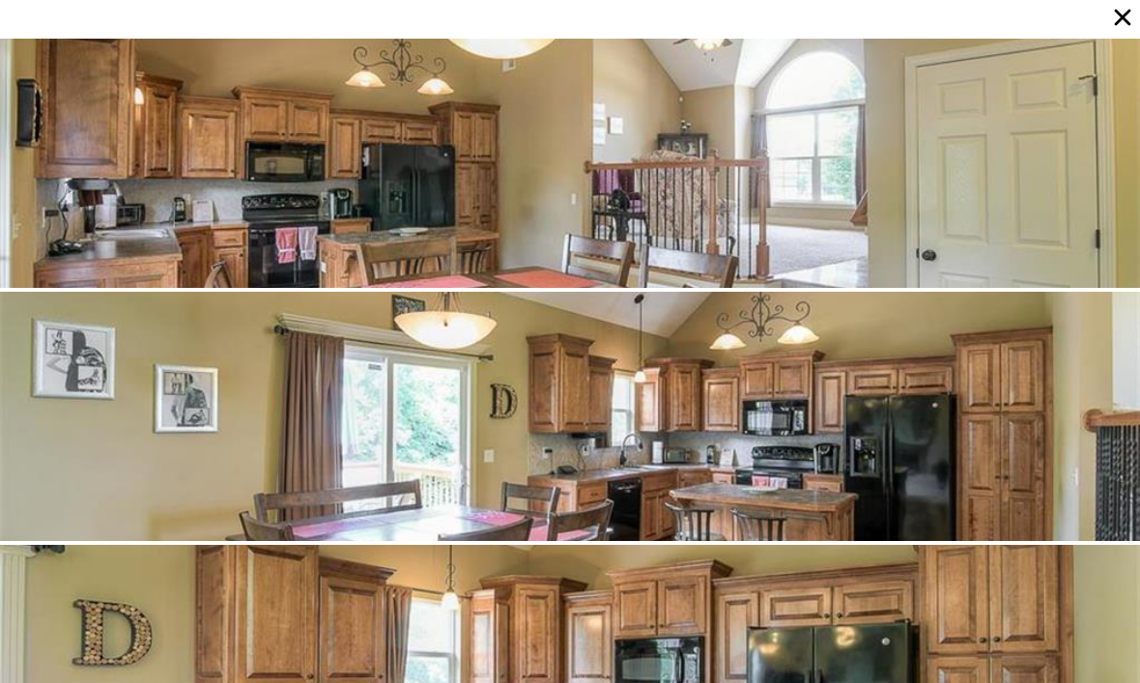
scroll to position [2532, 0]
